Goal: Find specific page/section: Find specific page/section

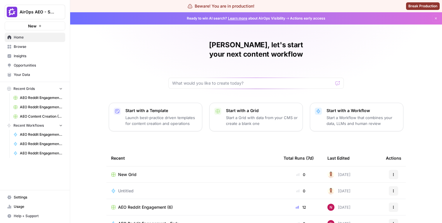
click at [42, 101] on link "AEO Reddit Engagement (6)" at bounding box center [38, 97] width 54 height 9
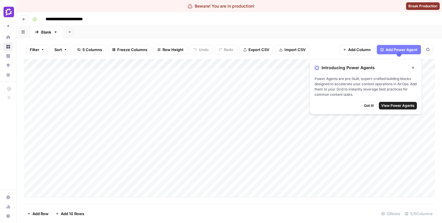
click at [43, 52] on button "Filter" at bounding box center [37, 49] width 22 height 9
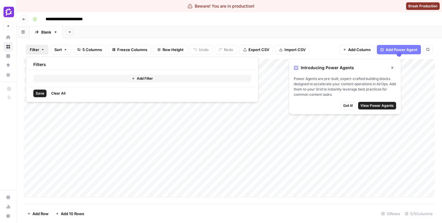
click at [59, 76] on button "Add Filter" at bounding box center [142, 79] width 218 height 8
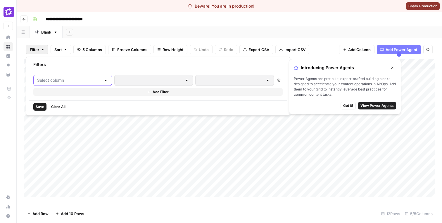
click at [65, 78] on input "text" at bounding box center [69, 81] width 64 height 6
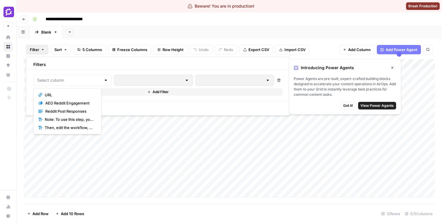
click at [63, 94] on span "URL" at bounding box center [69, 95] width 49 height 6
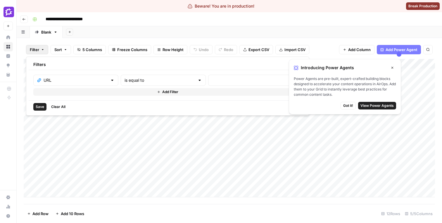
click at [65, 95] on button "Add Filter" at bounding box center [167, 92] width 269 height 8
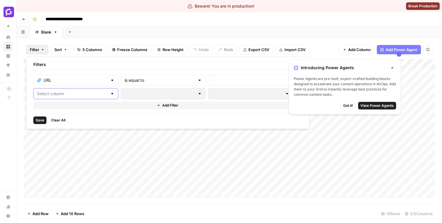
click at [65, 95] on input "text" at bounding box center [72, 94] width 70 height 6
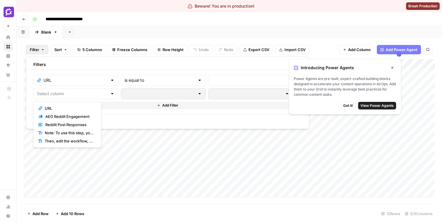
click at [98, 95] on div at bounding box center [75, 93] width 85 height 11
click at [295, 90] on button "Delete" at bounding box center [299, 94] width 8 height 8
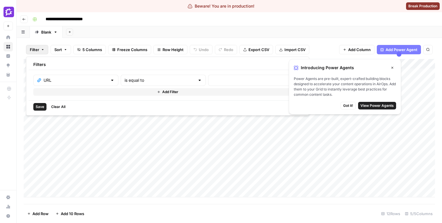
click at [297, 79] on icon "button" at bounding box center [299, 81] width 4 height 4
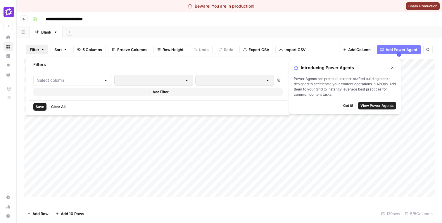
click at [253, 40] on div "Filter Sort 5 Columns Freeze Columns Row Height Undo Redo Export CSV Import CSV…" at bounding box center [230, 130] width 426 height 185
